Goal: Transaction & Acquisition: Book appointment/travel/reservation

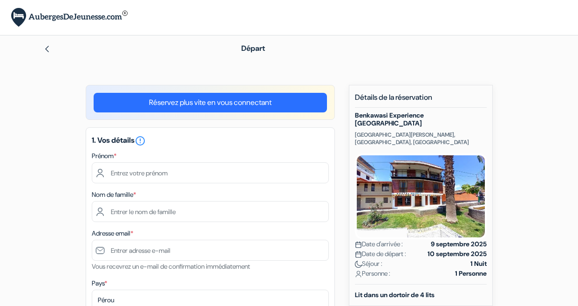
click at [272, 102] on link "Réservez plus vite en vous connectant" at bounding box center [211, 103] width 234 height 20
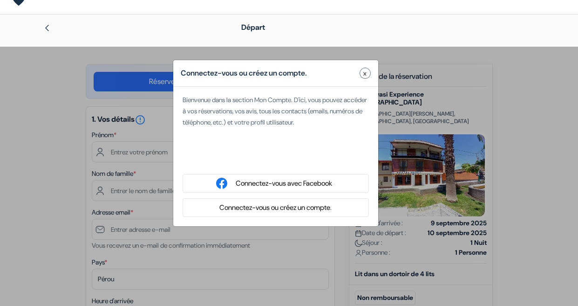
scroll to position [24, 0]
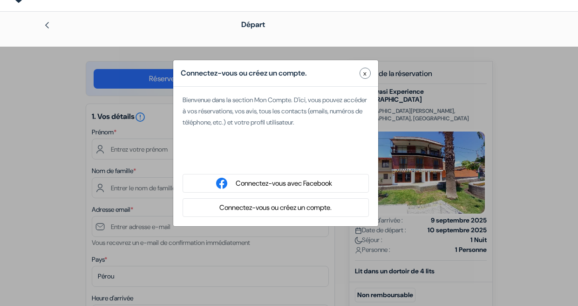
click at [286, 203] on button "Connectez-vous ou créez un compte." at bounding box center [276, 208] width 118 height 12
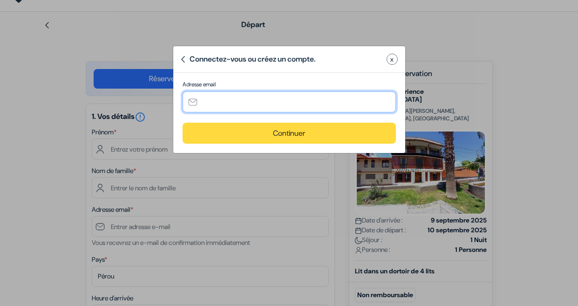
click at [259, 100] on input "text" at bounding box center [289, 101] width 213 height 21
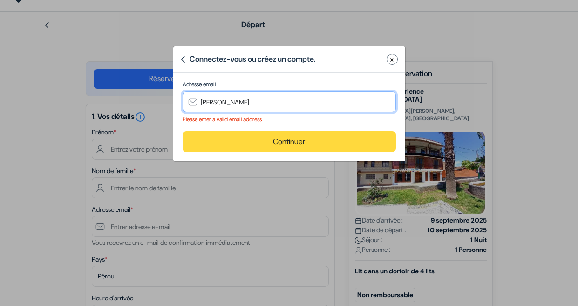
type input "[PERSON_NAME][EMAIL_ADDRESS][DOMAIN_NAME]"
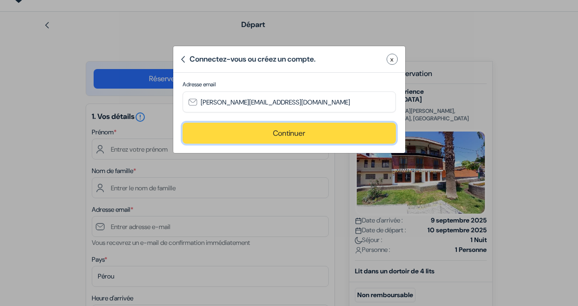
click at [265, 130] on button "Continuer" at bounding box center [289, 133] width 213 height 21
type input "[PERSON_NAME][EMAIL_ADDRESS][DOMAIN_NAME]"
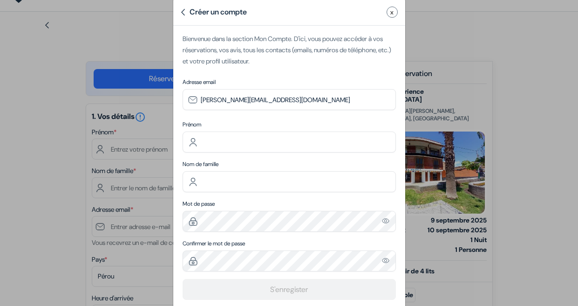
scroll to position [64, 0]
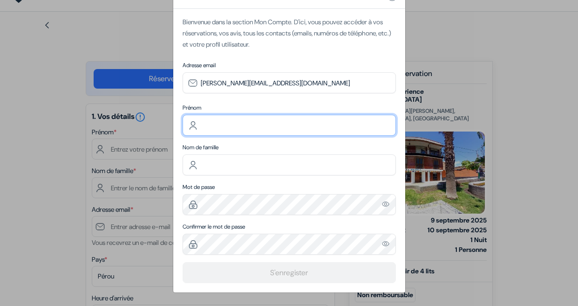
click at [247, 122] on input "text" at bounding box center [289, 125] width 213 height 21
type input "[PERSON_NAME]"
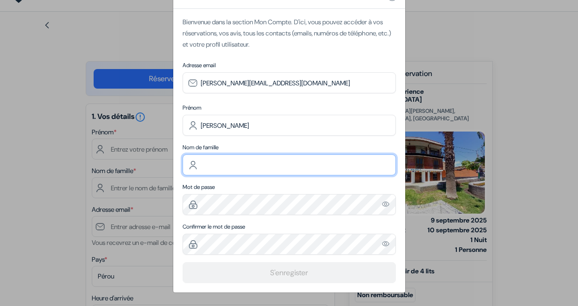
click at [225, 166] on input "text" at bounding box center [289, 164] width 213 height 21
type input "Gaudu"
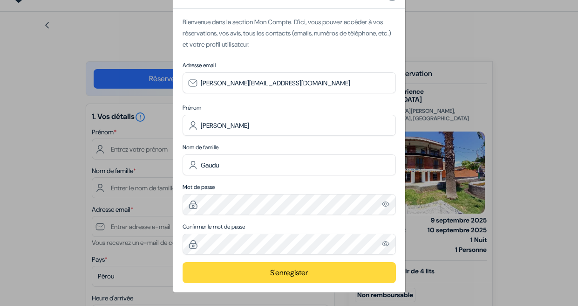
click at [244, 267] on button "S'enregister" at bounding box center [289, 272] width 213 height 21
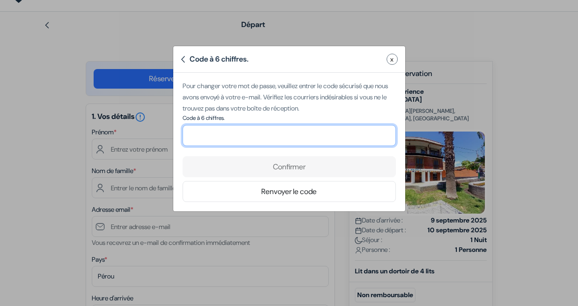
click at [324, 141] on input "number" at bounding box center [289, 135] width 213 height 21
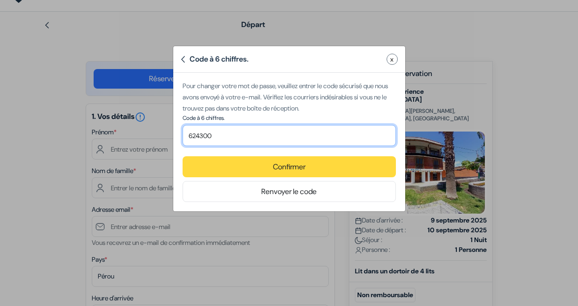
type input "624300"
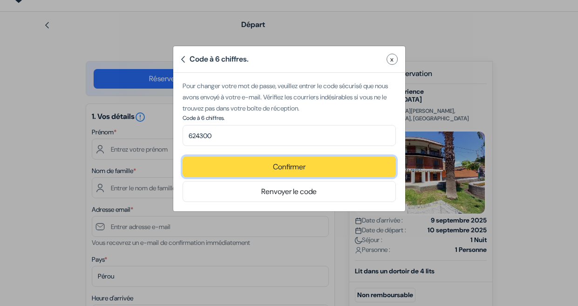
click at [345, 167] on button "Confirmer" at bounding box center [289, 166] width 213 height 21
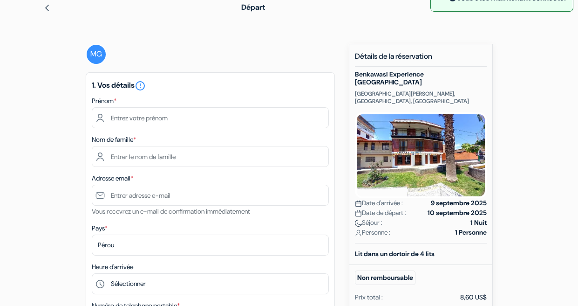
scroll to position [43, 0]
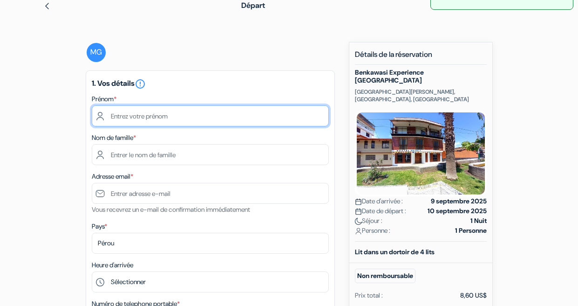
click at [241, 119] on input "text" at bounding box center [210, 115] width 237 height 21
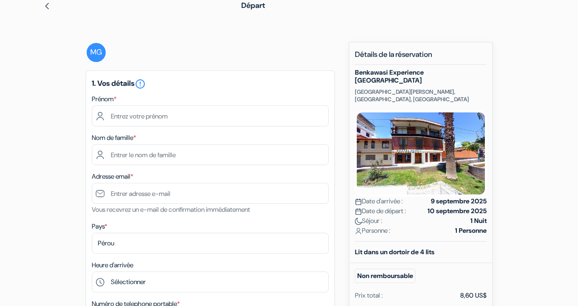
click at [98, 52] on div "MG" at bounding box center [96, 52] width 21 height 21
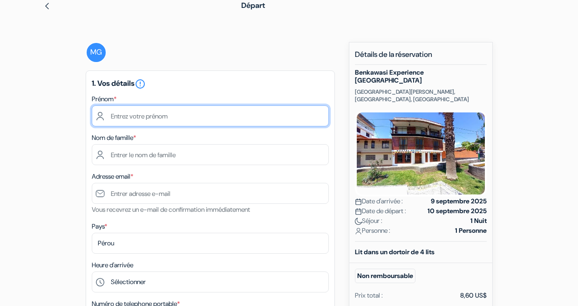
click at [146, 117] on input "text" at bounding box center [210, 115] width 237 height 21
type input "[PERSON_NAME]"
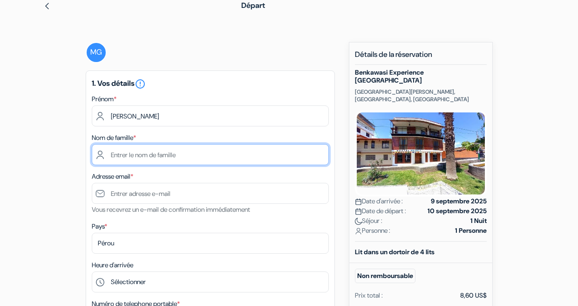
click at [147, 146] on input "text" at bounding box center [210, 154] width 237 height 21
type input "Gaudu"
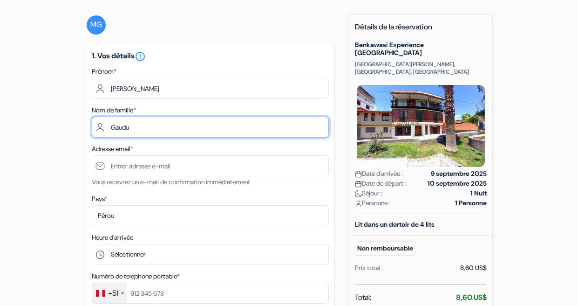
scroll to position [78, 0]
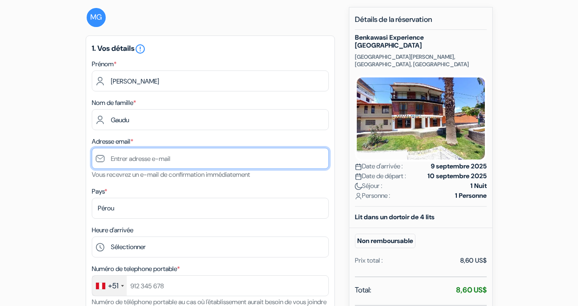
click at [165, 157] on input "text" at bounding box center [210, 158] width 237 height 21
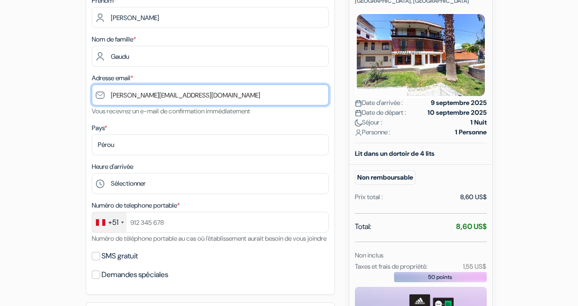
scroll to position [144, 0]
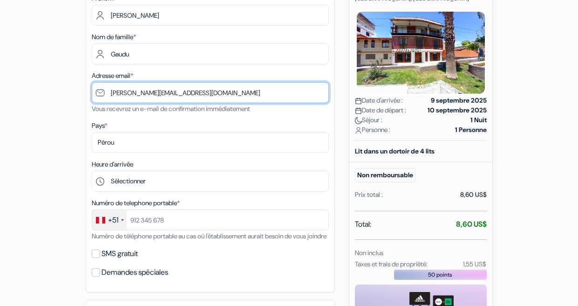
type input "[PERSON_NAME][EMAIL_ADDRESS][DOMAIN_NAME]"
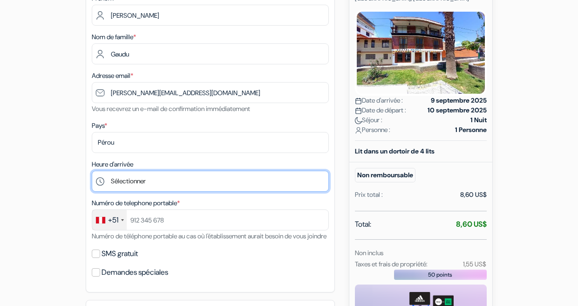
click at [160, 183] on select "Sélectionner 14:00 15:00 16:00 17:00 18:00 19:00 20:00 21:00 22:00 23:00" at bounding box center [210, 181] width 237 height 21
select select "19"
click at [92, 171] on select "Sélectionner 14:00 15:00 16:00 17:00 18:00 19:00 20:00 21:00 22:00 23:00" at bounding box center [210, 181] width 237 height 21
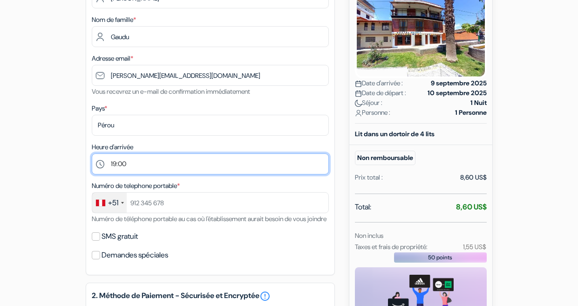
scroll to position [167, 0]
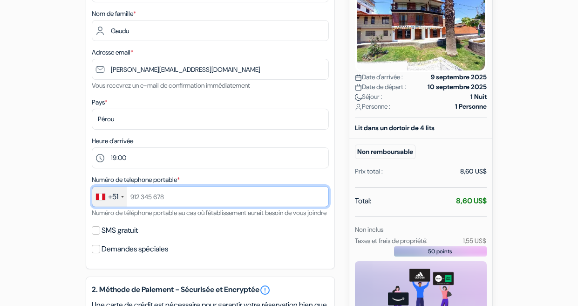
click at [152, 203] on input "text" at bounding box center [210, 196] width 237 height 21
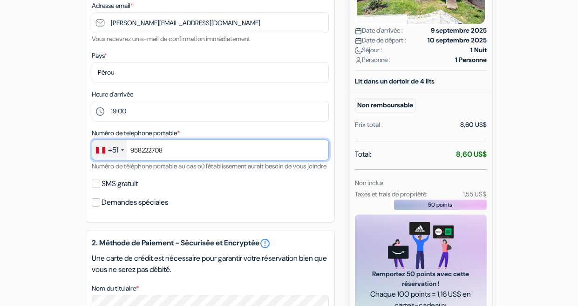
scroll to position [217, 0]
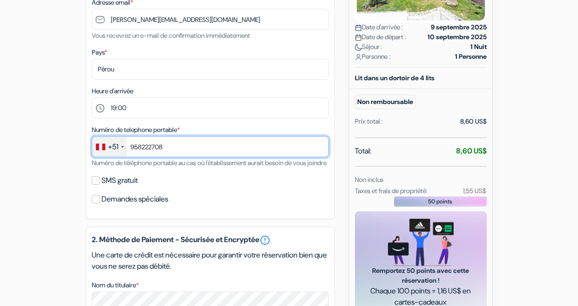
type input "958222708"
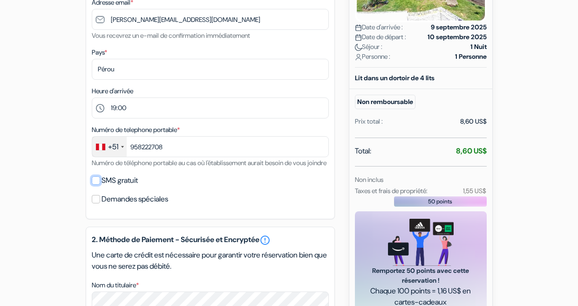
click at [99, 185] on input "SMS gratuit" at bounding box center [96, 180] width 8 height 8
checkbox input "true"
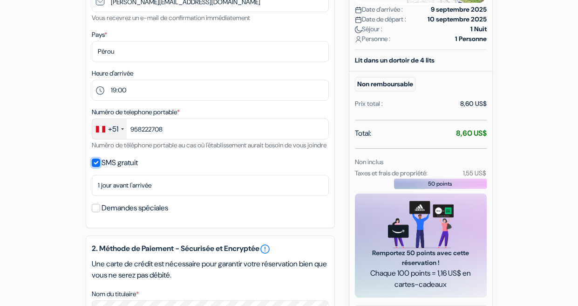
scroll to position [238, 0]
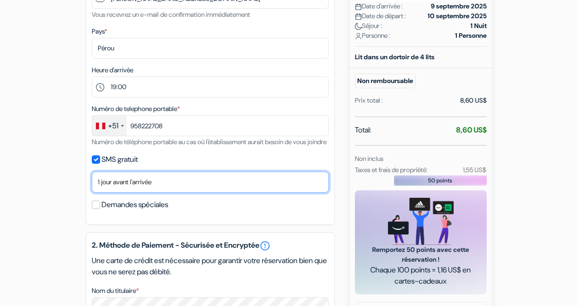
click at [144, 193] on select "Non merci Maintenant Le jour de votre arrivée 1 jour avant l'arrivée 2 jours av…" at bounding box center [210, 182] width 237 height 21
select select "0"
click at [92, 183] on select "Non merci Maintenant Le jour de votre arrivée 1 jour avant l'arrivée 2 jours av…" at bounding box center [210, 182] width 237 height 21
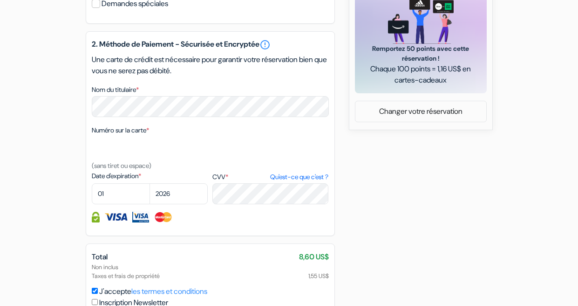
scroll to position [443, 0]
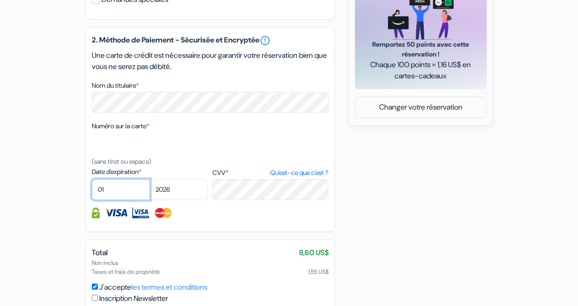
click at [119, 199] on select "01 02 03 04 05 06 07 08 09 10 11 12" at bounding box center [121, 189] width 58 height 21
select select "05"
click at [92, 190] on select "01 02 03 04 05 06 07 08 09 10 11 12" at bounding box center [121, 189] width 58 height 21
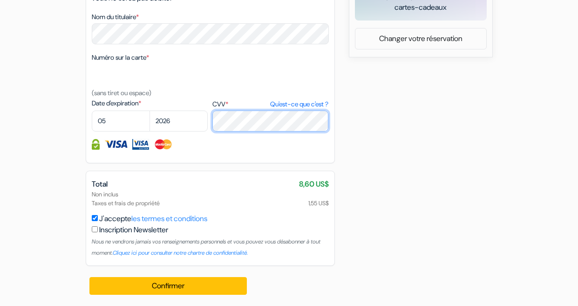
scroll to position [523, 0]
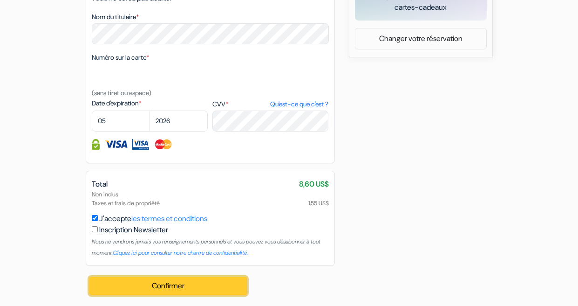
click at [193, 288] on button "Confirmer Loading..." at bounding box center [168, 286] width 158 height 18
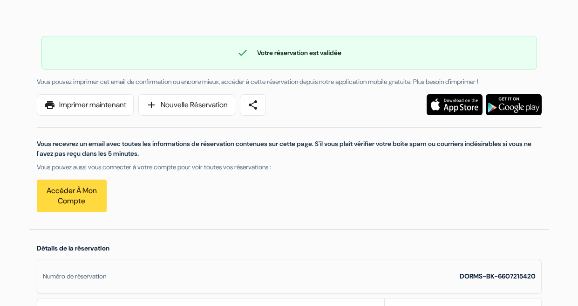
scroll to position [46, 0]
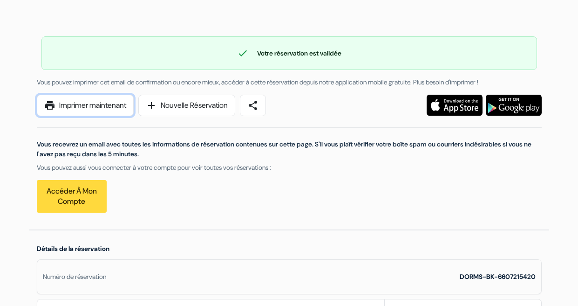
click at [110, 111] on link "print Imprimer maintenant" at bounding box center [85, 105] width 97 height 21
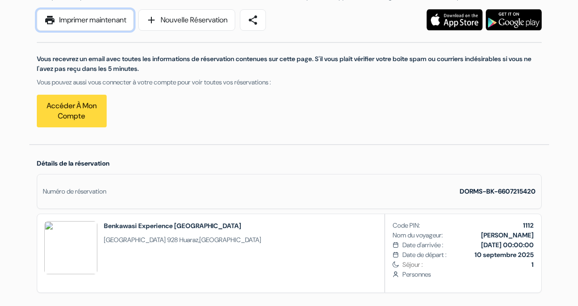
scroll to position [103, 0]
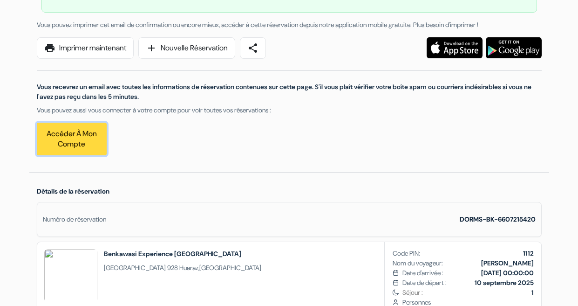
click at [73, 133] on link "Accéder à mon compte" at bounding box center [72, 139] width 70 height 33
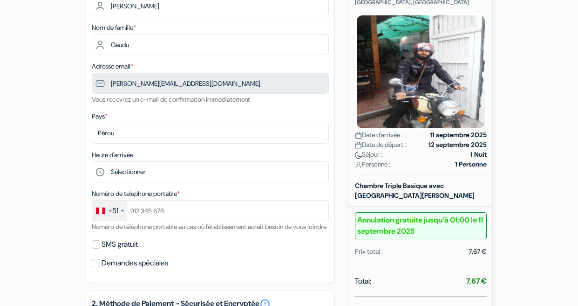
scroll to position [139, 0]
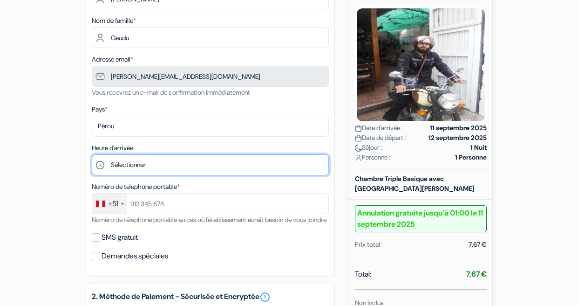
click at [266, 168] on select "Sélectionner 13:00 14:00 15:00 16:00 17:00 18:00 19:00 20:00 21:00 22:00" at bounding box center [210, 164] width 237 height 21
select select "13"
click at [92, 154] on select "Sélectionner 13:00 14:00 15:00 16:00 17:00 18:00 19:00 20:00 21:00 22:00" at bounding box center [210, 164] width 237 height 21
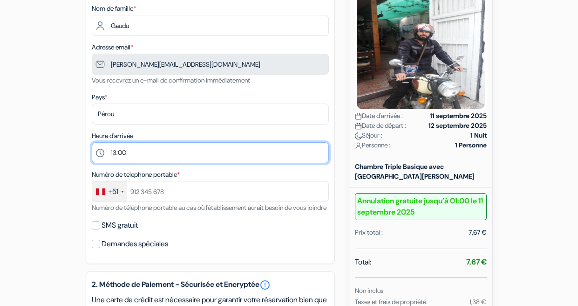
scroll to position [162, 0]
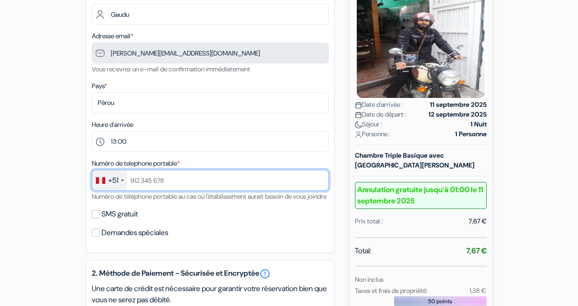
click at [258, 175] on input "text" at bounding box center [210, 180] width 237 height 21
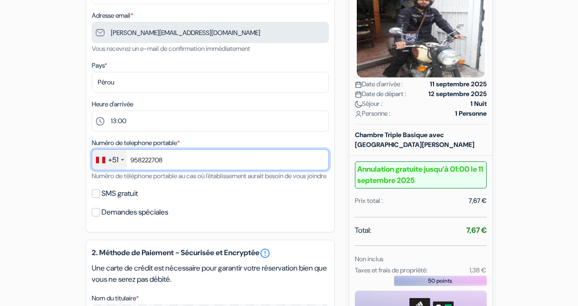
scroll to position [206, 0]
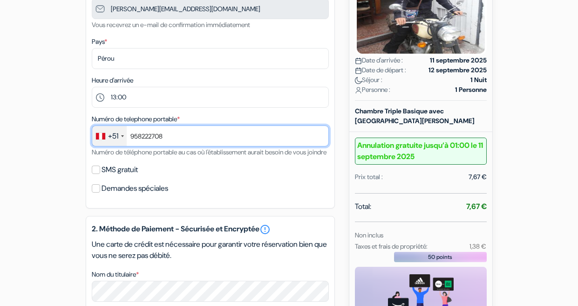
type input "958222708"
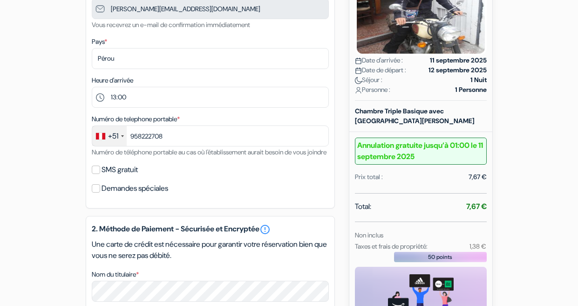
click at [122, 176] on label "SMS gratuit" at bounding box center [120, 169] width 36 height 13
click at [100, 174] on input "SMS gratuit" at bounding box center [96, 169] width 8 height 8
checkbox input "true"
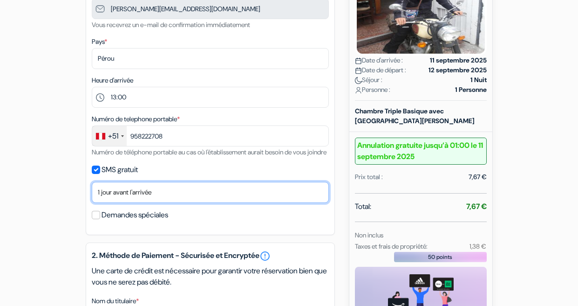
click at [135, 203] on select "Non merci Maintenant Le jour de votre arrivée 1 jour avant l'arrivée 2 jours av…" at bounding box center [210, 192] width 237 height 21
select select "0"
click at [92, 193] on select "Non merci Maintenant Le jour de votre arrivée 1 jour avant l'arrivée 2 jours av…" at bounding box center [210, 192] width 237 height 21
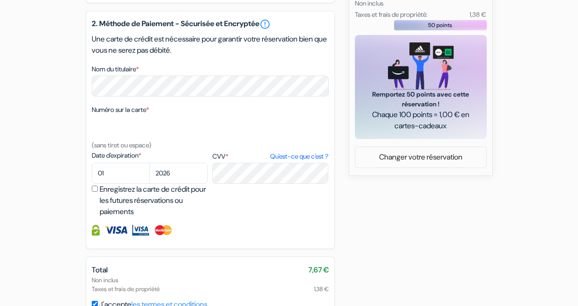
scroll to position [441, 0]
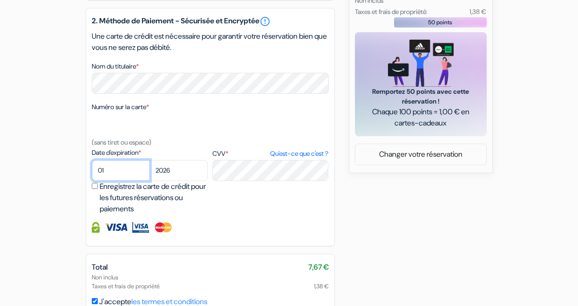
click at [129, 176] on select "01 02 03 04 05 06 07 08 09 10 11 12" at bounding box center [121, 170] width 58 height 21
select select "05"
click at [92, 171] on select "01 02 03 04 05 06 07 08 09 10 11 12" at bounding box center [121, 170] width 58 height 21
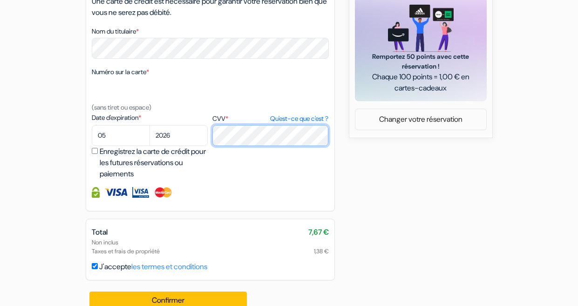
scroll to position [502, 0]
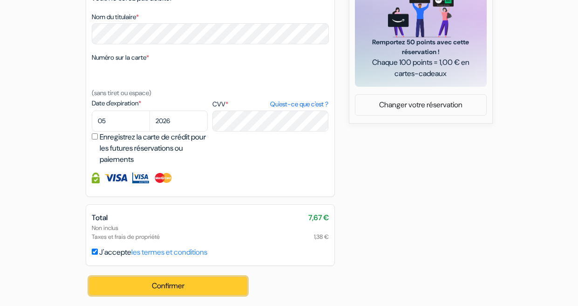
click at [223, 284] on button "Confirmer Loading..." at bounding box center [168, 286] width 158 height 18
click at [220, 282] on button "Confirmer Loading..." at bounding box center [168, 286] width 158 height 18
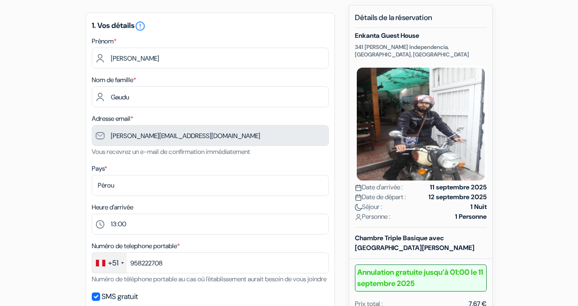
scroll to position [77, 0]
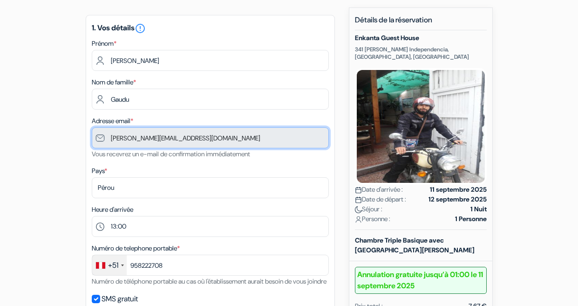
click at [200, 142] on input "[PERSON_NAME][EMAIL_ADDRESS][DOMAIN_NAME]" at bounding box center [210, 137] width 237 height 21
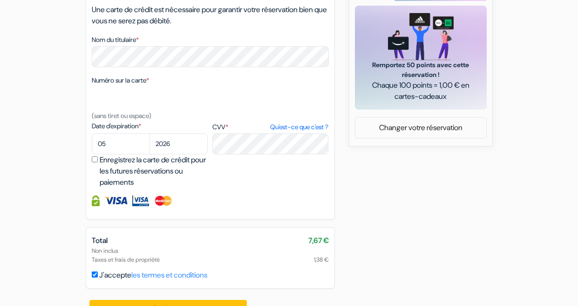
scroll to position [502, 0]
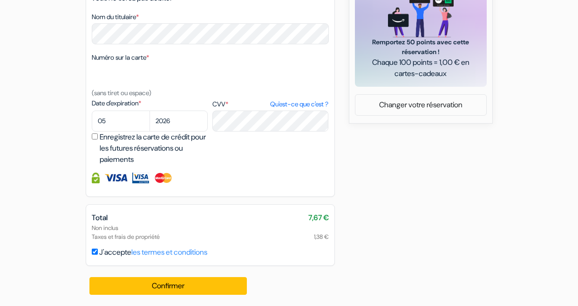
click at [93, 253] on input "J'accepte les termes et conditions" at bounding box center [95, 251] width 6 height 6
checkbox input "true"
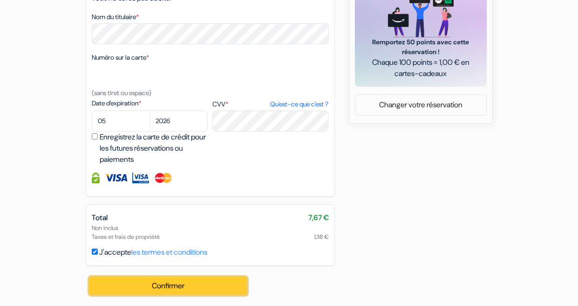
click at [155, 285] on button "Confirmer Loading..." at bounding box center [168, 286] width 158 height 18
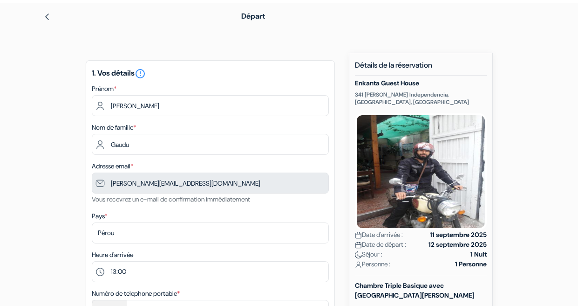
scroll to position [0, 0]
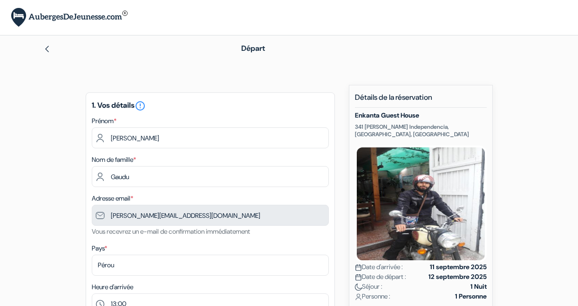
click at [47, 47] on img at bounding box center [46, 48] width 7 height 7
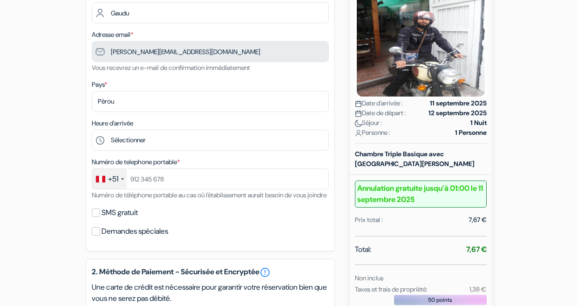
scroll to position [179, 0]
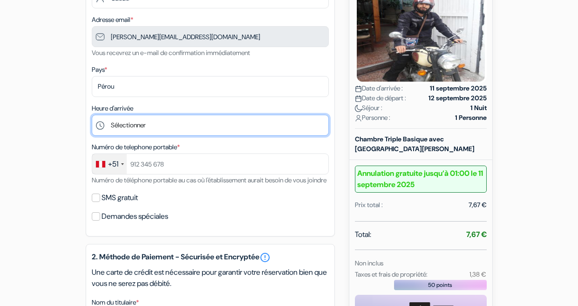
click at [191, 117] on select "Sélectionner 13:00 14:00 15:00 16:00 17:00 18:00 19:00 20:00 21:00 22:00" at bounding box center [210, 125] width 237 height 21
select select "13"
click at [92, 115] on select "Sélectionner 13:00 14:00 15:00 16:00 17:00 18:00 19:00 20:00 21:00 22:00" at bounding box center [210, 125] width 237 height 21
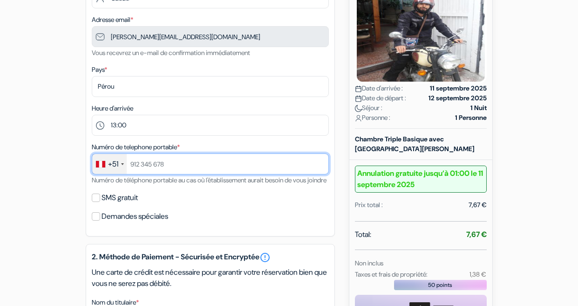
click at [172, 166] on input "text" at bounding box center [210, 163] width 237 height 21
type input "958222708"
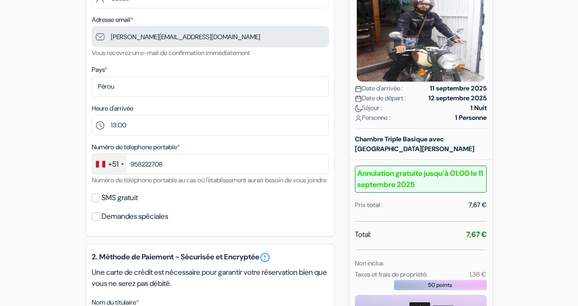
click at [111, 204] on label "SMS gratuit" at bounding box center [120, 197] width 36 height 13
click at [100, 202] on input "SMS gratuit" at bounding box center [96, 197] width 8 height 8
checkbox input "true"
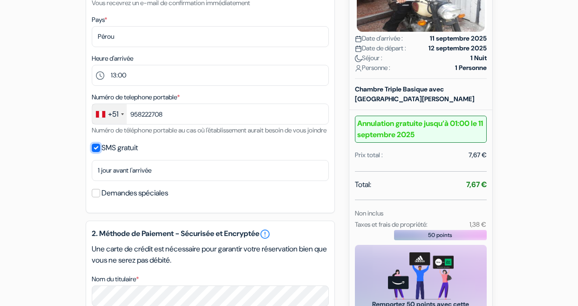
scroll to position [243, 0]
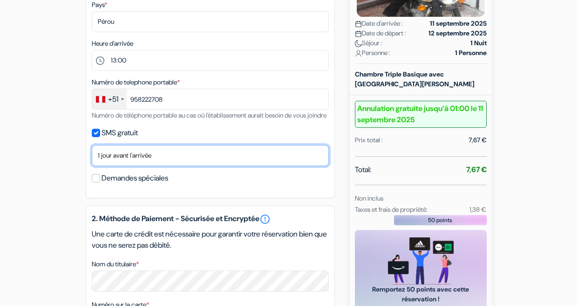
click at [130, 165] on select "Non merci Maintenant Le jour de votre arrivée 1 jour avant l'arrivée 2 jours av…" at bounding box center [210, 155] width 237 height 21
select select "0"
click at [92, 156] on select "Non merci Maintenant Le jour de votre arrivée 1 jour avant l'arrivée 2 jours av…" at bounding box center [210, 155] width 237 height 21
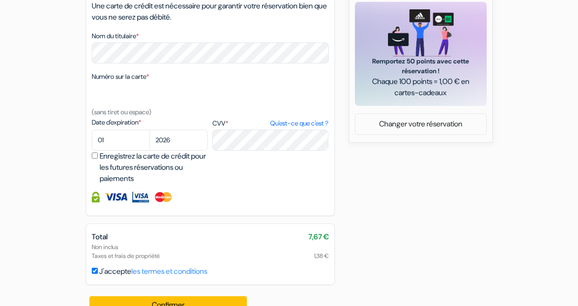
scroll to position [489, 0]
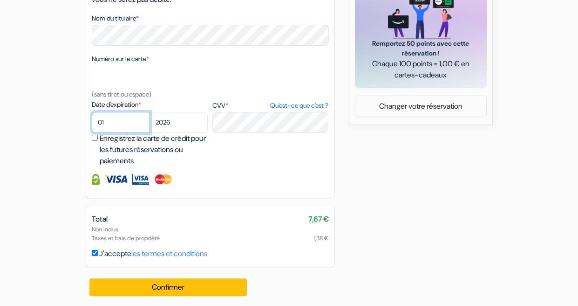
click at [111, 133] on select "01 02 03 04 05 06 07 08 09 10 11 12" at bounding box center [121, 122] width 58 height 21
select select "05"
click at [92, 123] on select "01 02 03 04 05 06 07 08 09 10 11 12" at bounding box center [121, 122] width 58 height 21
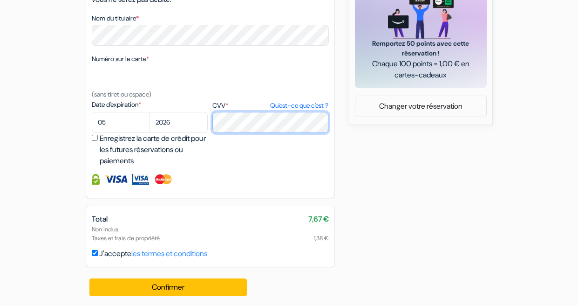
scroll to position [502, 0]
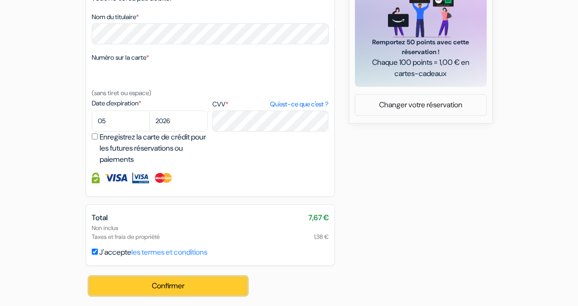
click at [166, 289] on button "Confirmer Loading..." at bounding box center [168, 286] width 158 height 18
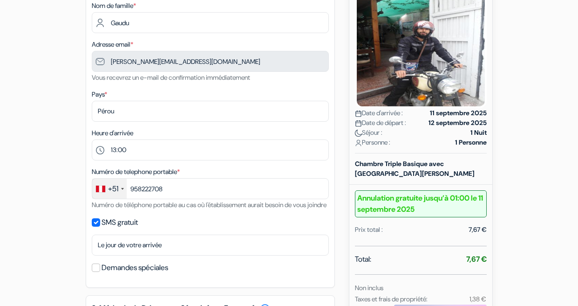
scroll to position [153, 0]
click at [422, 48] on img at bounding box center [421, 50] width 132 height 117
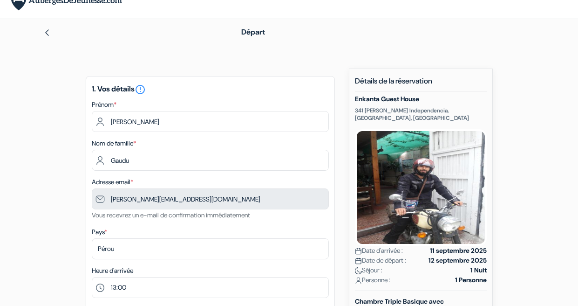
scroll to position [0, 0]
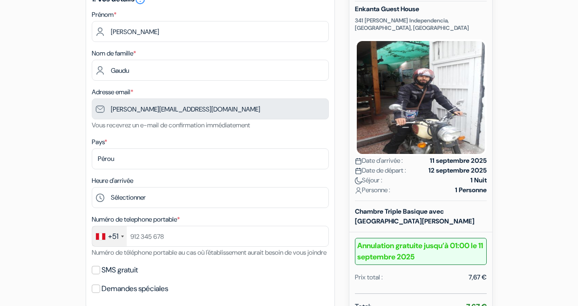
scroll to position [115, 0]
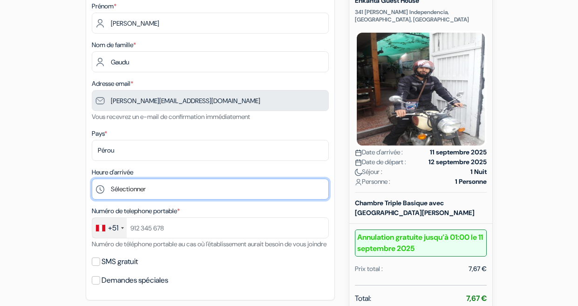
click at [196, 190] on select "Sélectionner 13:00 14:00 15:00 16:00 17:00 18:00 19:00 20:00 21:00 22:00" at bounding box center [210, 189] width 237 height 21
select select "14"
click at [92, 179] on select "Sélectionner 13:00 14:00 15:00 16:00 17:00 18:00 19:00 20:00 21:00 22:00" at bounding box center [210, 189] width 237 height 21
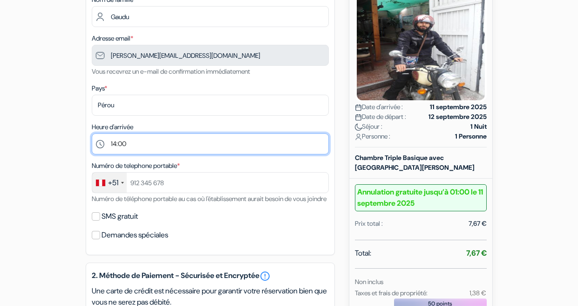
scroll to position [162, 0]
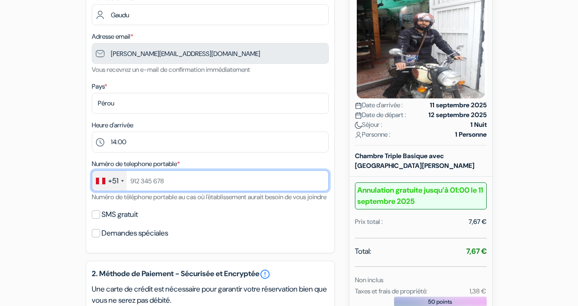
click at [179, 187] on input "text" at bounding box center [210, 180] width 237 height 21
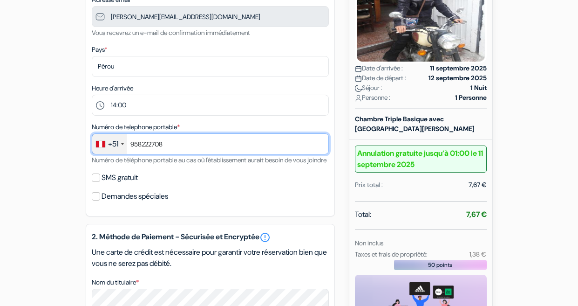
scroll to position [215, 0]
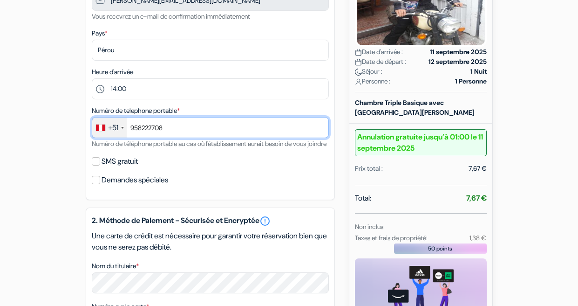
type input "958222708"
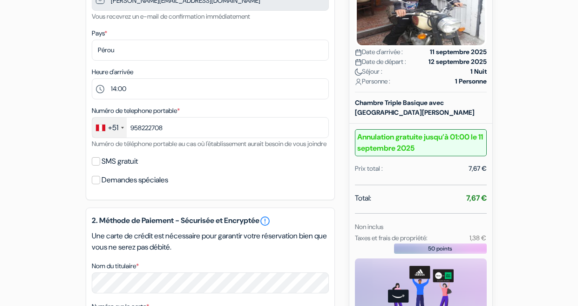
click at [100, 168] on div "SMS gratuit" at bounding box center [210, 161] width 237 height 13
click at [98, 165] on input "SMS gratuit" at bounding box center [96, 161] width 8 height 8
checkbox input "true"
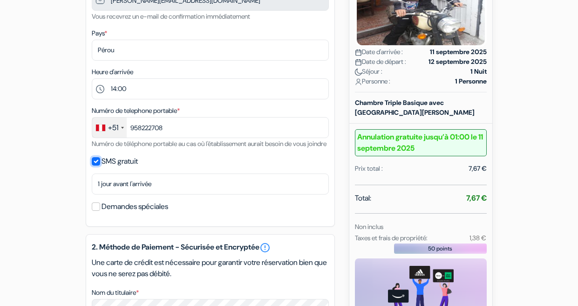
scroll to position [243, 0]
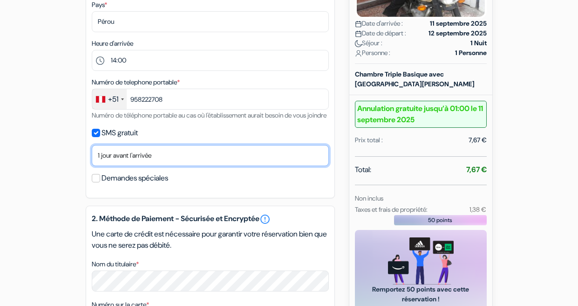
click at [101, 166] on select "Non merci Maintenant Le jour de votre arrivée 1 jour avant l'arrivée 2 jours av…" at bounding box center [210, 155] width 237 height 21
select select "0"
click at [92, 156] on select "Non merci Maintenant Le jour de votre arrivée 1 jour avant l'arrivée 2 jours av…" at bounding box center [210, 155] width 237 height 21
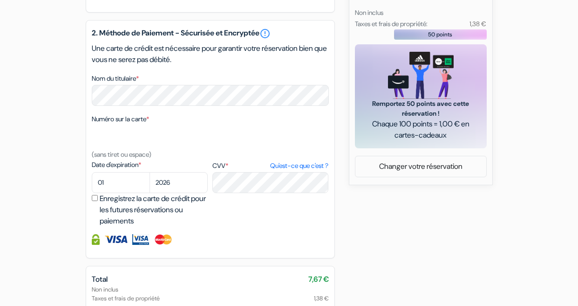
scroll to position [447, 0]
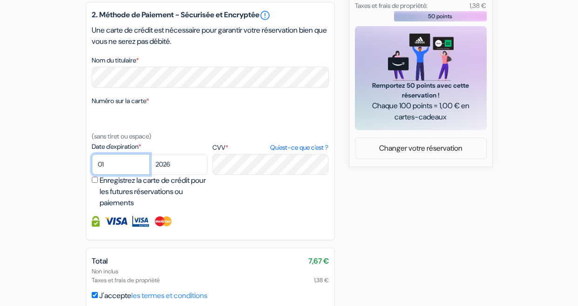
click at [117, 168] on select "01 02 03 04 05 06 07 08 09 10 11 12" at bounding box center [121, 164] width 58 height 21
select select "05"
click at [92, 165] on select "01 02 03 04 05 06 07 08 09 10 11 12" at bounding box center [121, 164] width 58 height 21
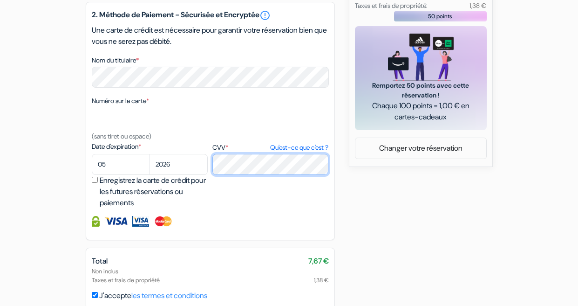
scroll to position [502, 0]
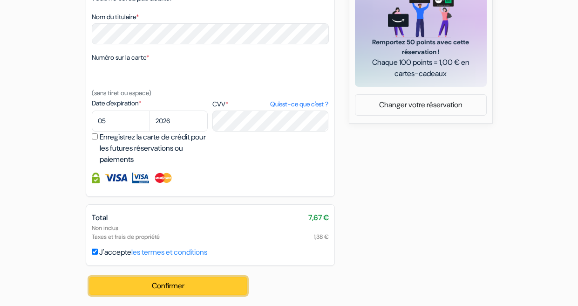
click at [204, 283] on button "Confirmer Loading..." at bounding box center [168, 286] width 158 height 18
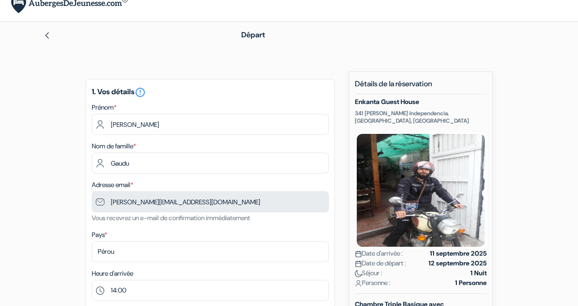
scroll to position [0, 0]
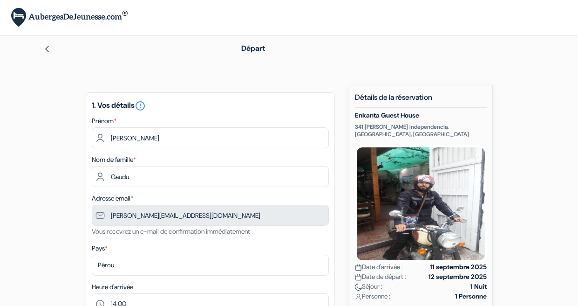
click at [325, 60] on div "Départ" at bounding box center [289, 48] width 531 height 26
